Goal: Find specific page/section: Find specific page/section

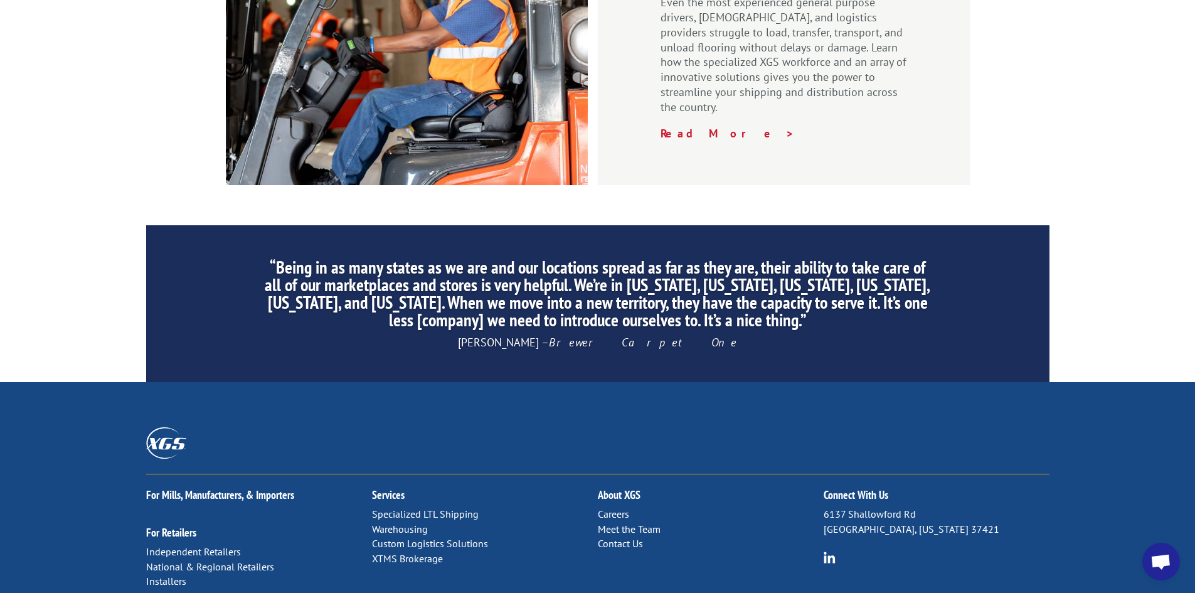
scroll to position [1881, 0]
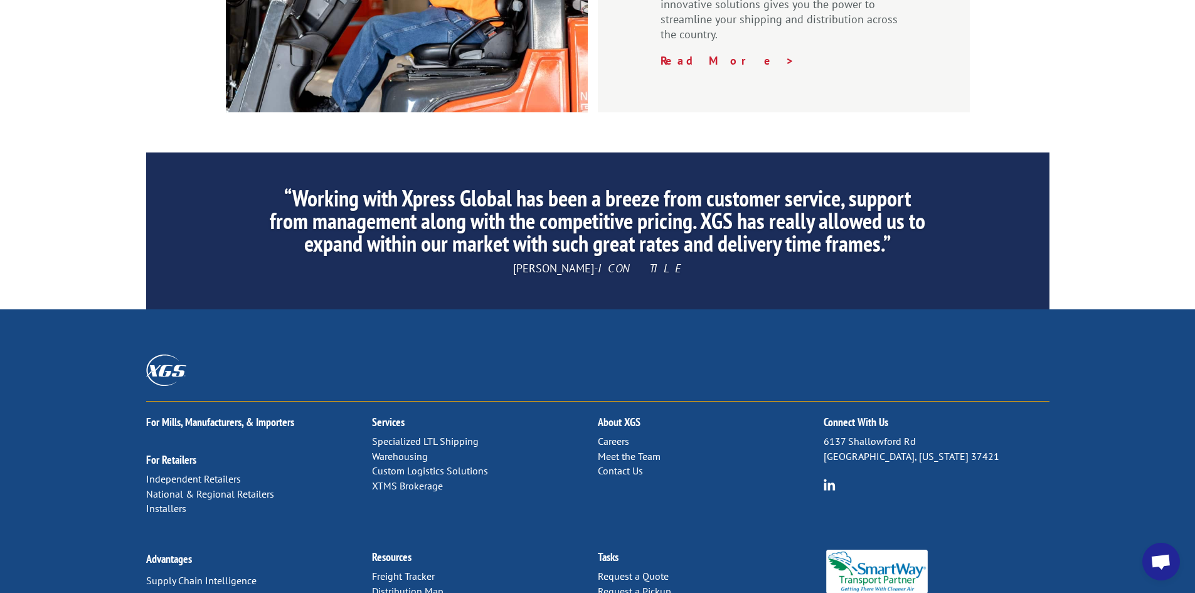
click at [410, 584] on link "Distribution Map" at bounding box center [407, 590] width 71 height 13
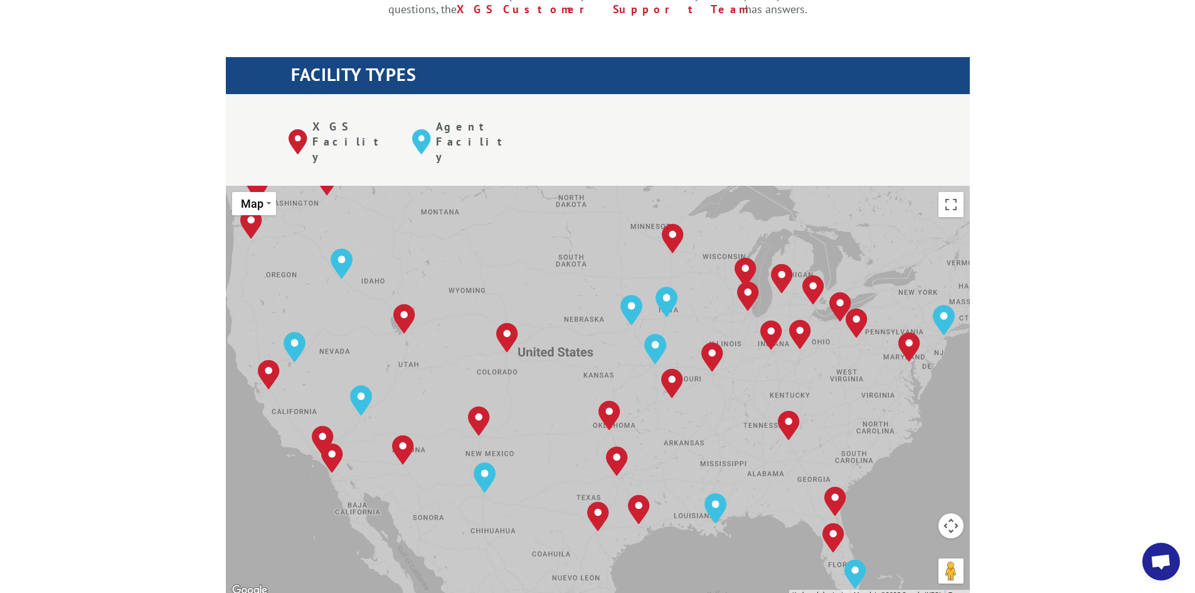
scroll to position [439, 0]
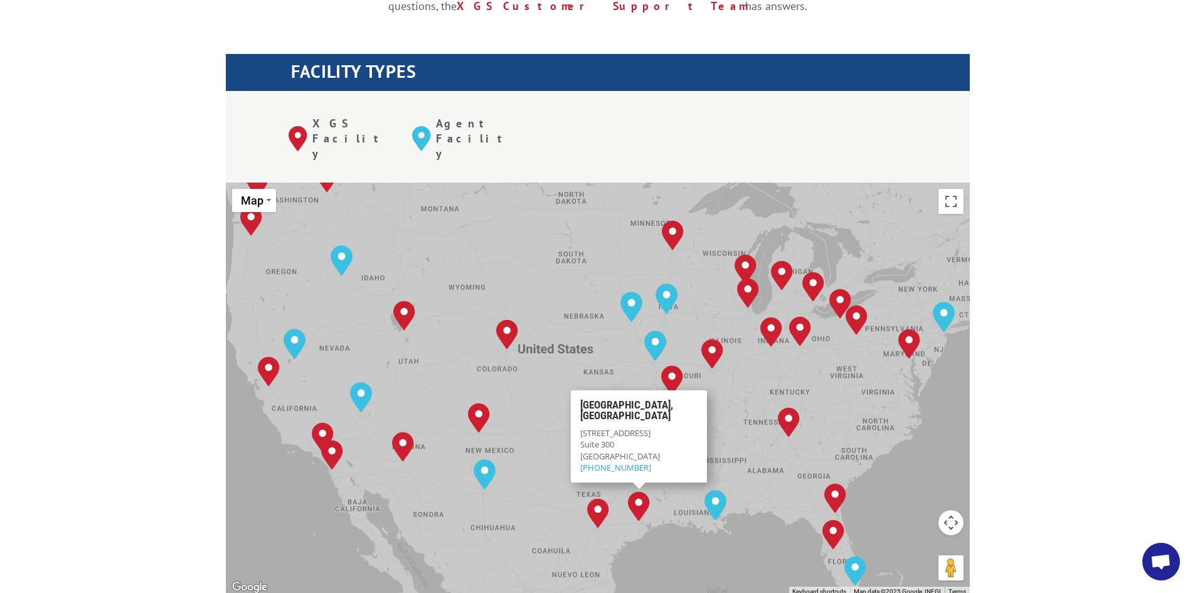
click at [641, 491] on img "Houston, TX" at bounding box center [639, 506] width 22 height 30
drag, startPoint x: 639, startPoint y: 408, endPoint x: 574, endPoint y: 352, distance: 84.9
click at [574, 390] on div "[GEOGRAPHIC_DATA][STREET_ADDRESS] (281) 449-4069" at bounding box center [639, 436] width 136 height 92
copy div "[GEOGRAPHIC_DATA][STREET_ADDRESS] (281) 449-4069"
